Goal: Navigation & Orientation: Find specific page/section

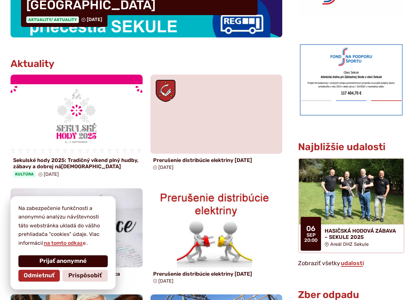
scroll to position [99, 0]
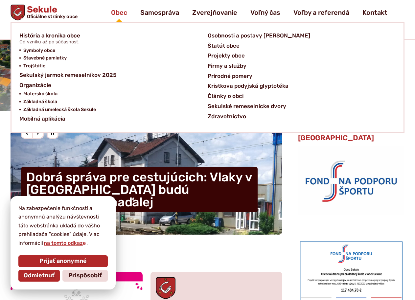
click at [116, 10] on span "Obec" at bounding box center [119, 12] width 16 height 18
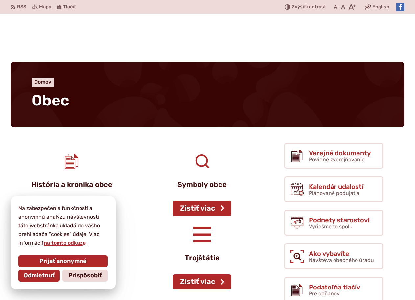
scroll to position [99, 0]
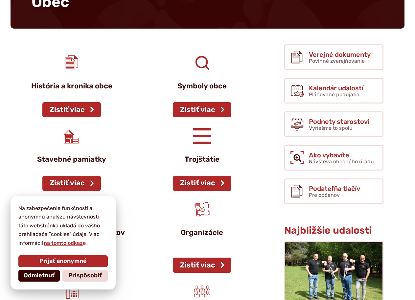
click at [31, 274] on span "Odmietnuť" at bounding box center [39, 275] width 31 height 7
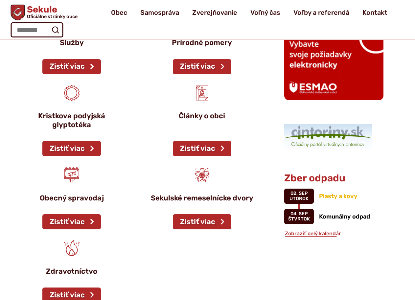
scroll to position [493, 0]
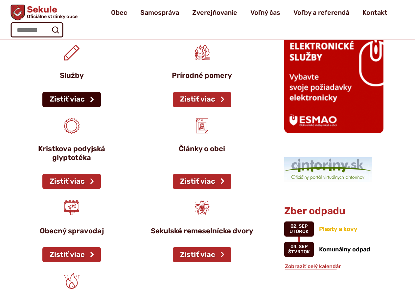
click at [60, 92] on link "Zistiť viac" at bounding box center [71, 99] width 59 height 15
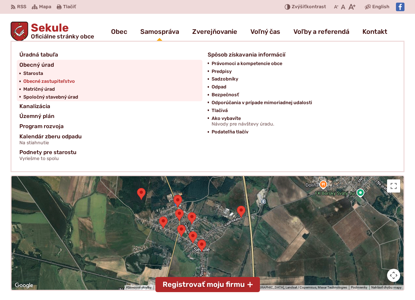
click at [48, 82] on span "Obecné zastupiteľstvo" at bounding box center [49, 82] width 52 height 8
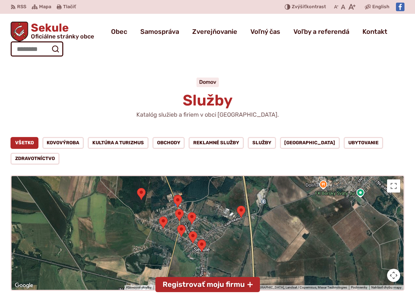
click at [55, 37] on span "Oficiálne stránky obce" at bounding box center [62, 37] width 63 height 6
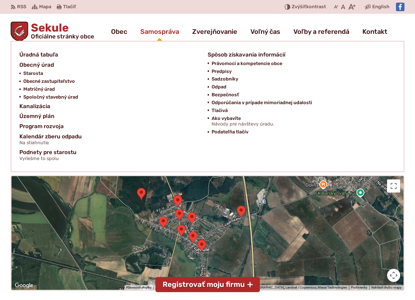
click at [152, 31] on span "Samospráva" at bounding box center [159, 31] width 39 height 18
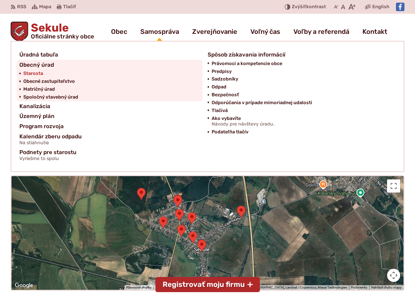
click at [31, 73] on span "Starosta" at bounding box center [33, 74] width 20 height 8
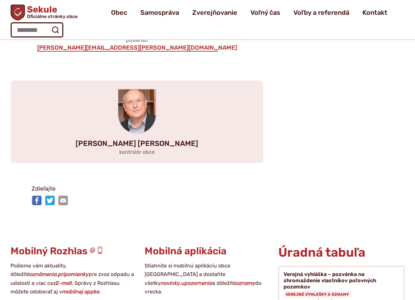
scroll to position [888, 0]
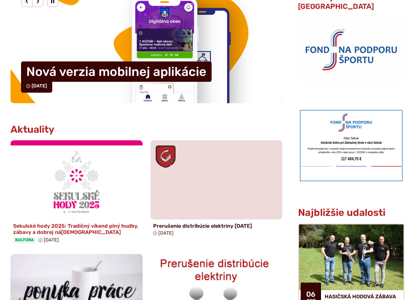
scroll to position [329, 0]
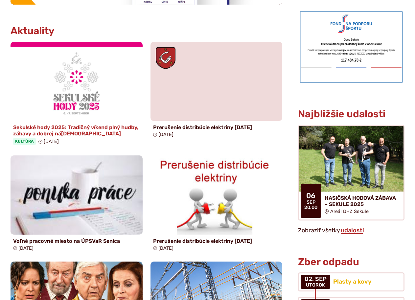
click at [71, 106] on img at bounding box center [77, 81] width 152 height 91
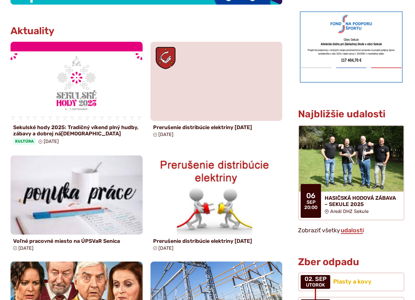
scroll to position [230, 0]
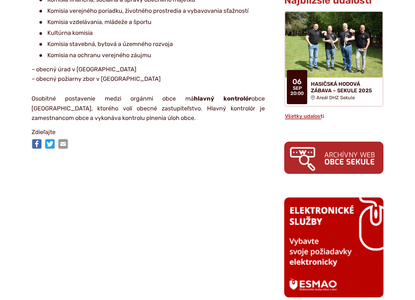
scroll to position [164, 0]
